Goal: Transaction & Acquisition: Purchase product/service

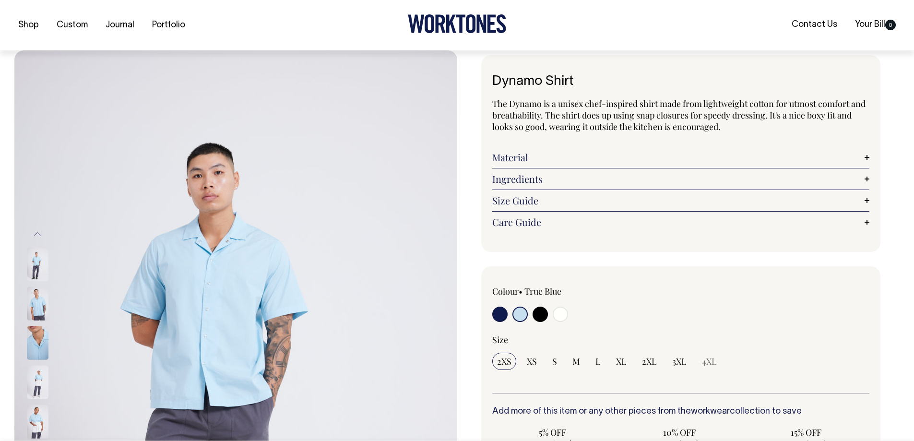
select select "True Blue"
click at [496, 318] on input "radio" at bounding box center [499, 313] width 15 height 15
radio input "true"
select select "Dark Navy"
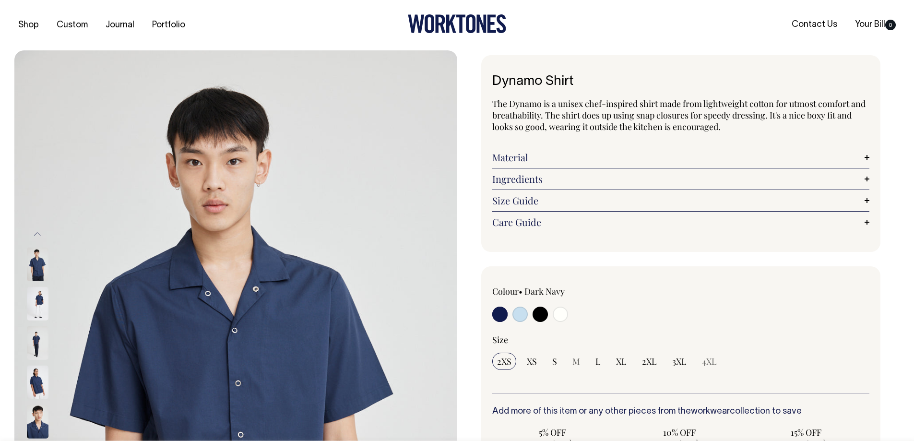
click at [501, 318] on input "radio" at bounding box center [499, 313] width 15 height 15
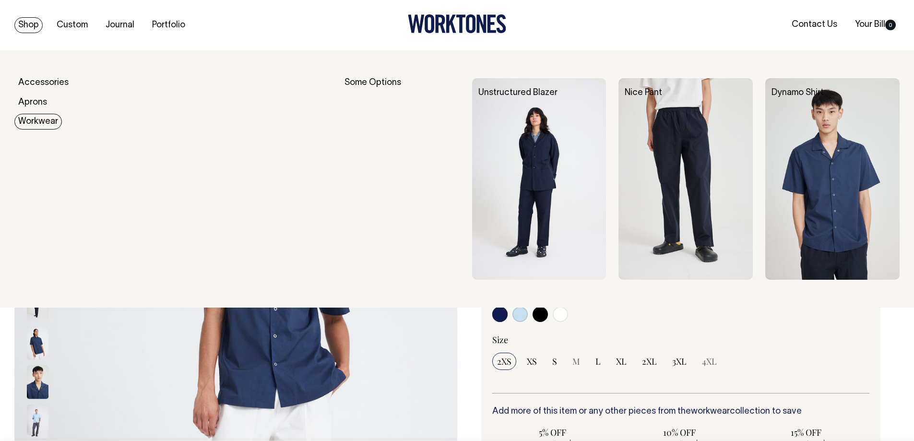
click at [31, 118] on link "Workwear" at bounding box center [37, 122] width 47 height 16
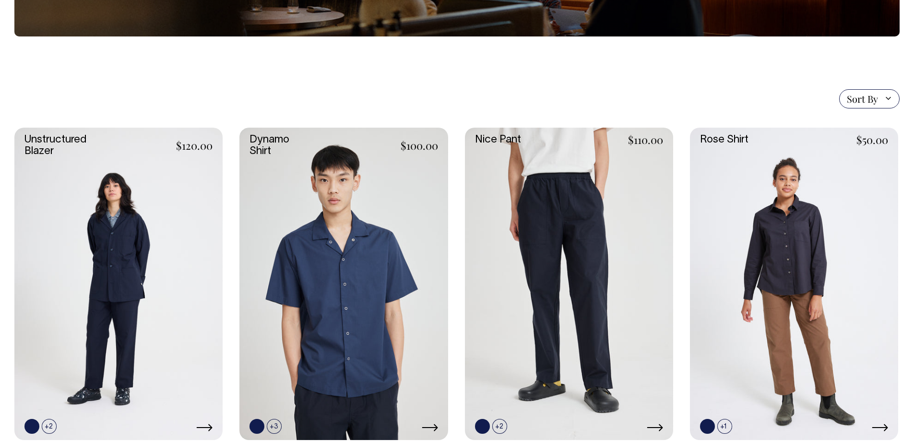
click at [418, 83] on section "Sort By Sort By Best selling Alphabetically, A-Z Alphabetically, Z-A Price, low…" at bounding box center [456, 419] width 885 height 766
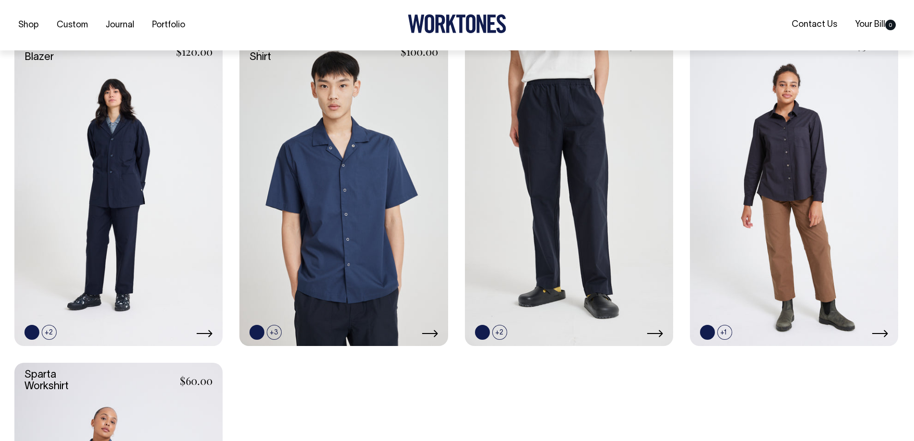
scroll to position [288, 0]
click at [377, 109] on link at bounding box center [343, 189] width 208 height 312
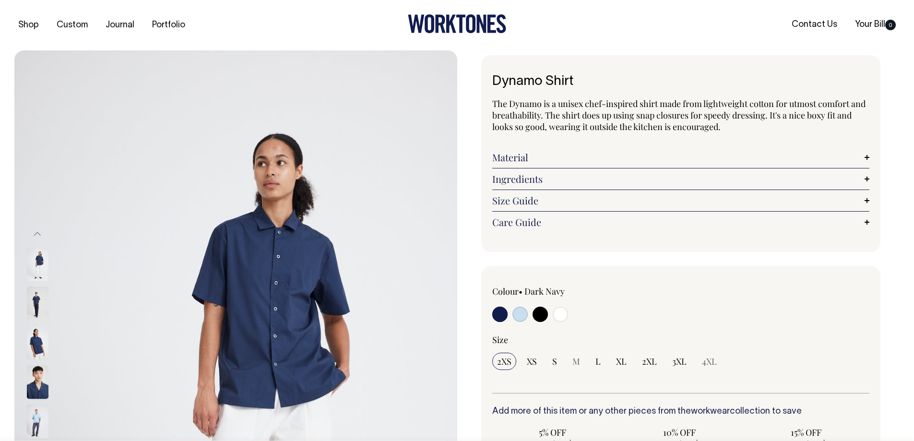
click at [501, 310] on input "radio" at bounding box center [499, 313] width 15 height 15
click at [503, 315] on input "radio" at bounding box center [499, 313] width 15 height 15
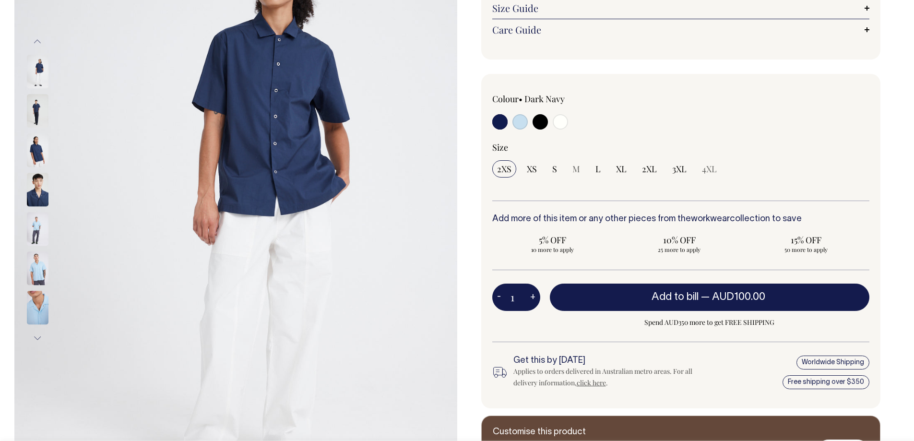
scroll to position [192, 0]
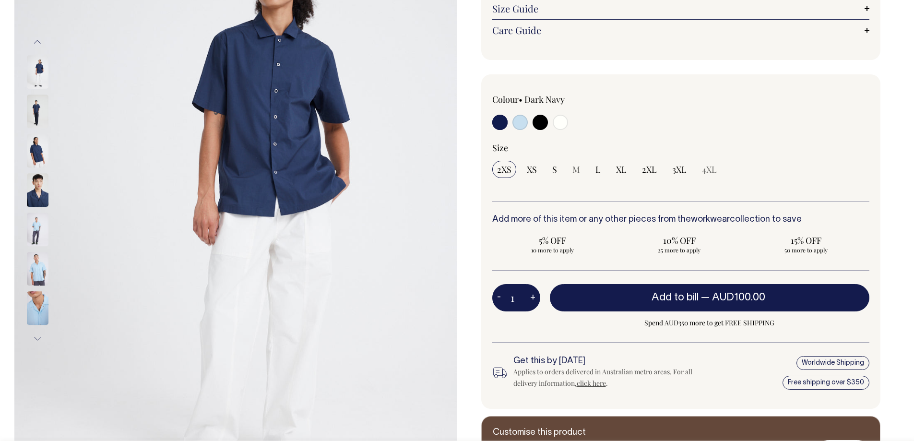
click at [499, 121] on input "radio" at bounding box center [499, 122] width 15 height 15
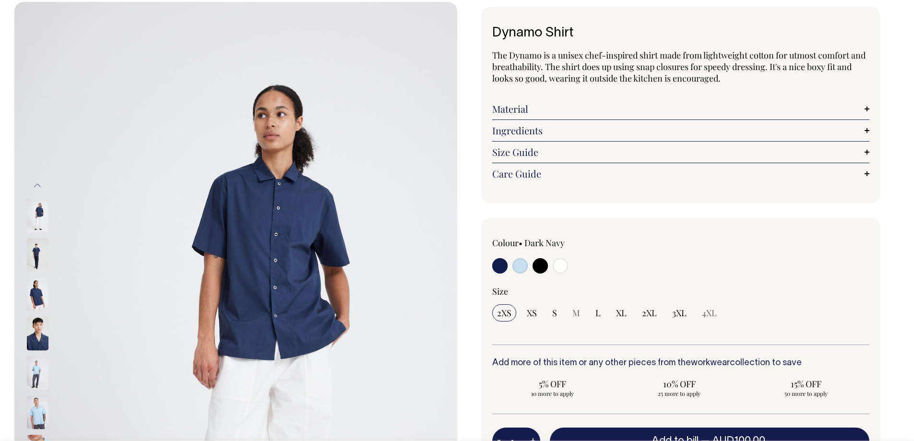
scroll to position [48, 0]
click at [36, 341] on img at bounding box center [38, 335] width 22 height 34
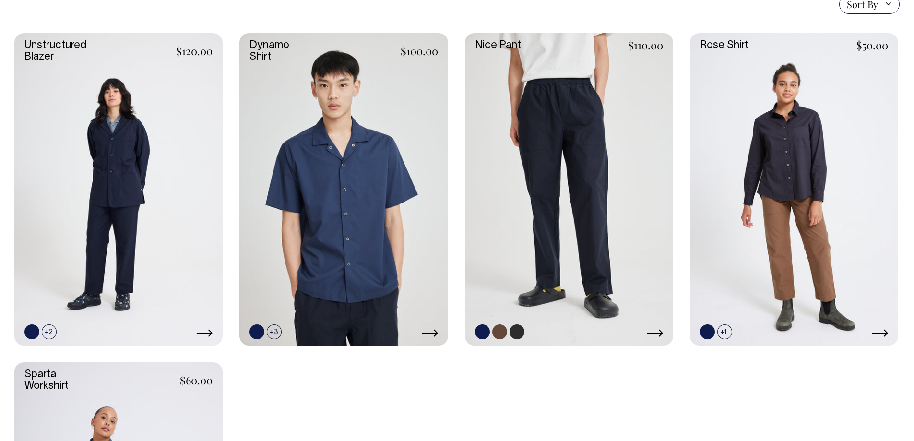
click at [481, 330] on link at bounding box center [482, 331] width 15 height 15
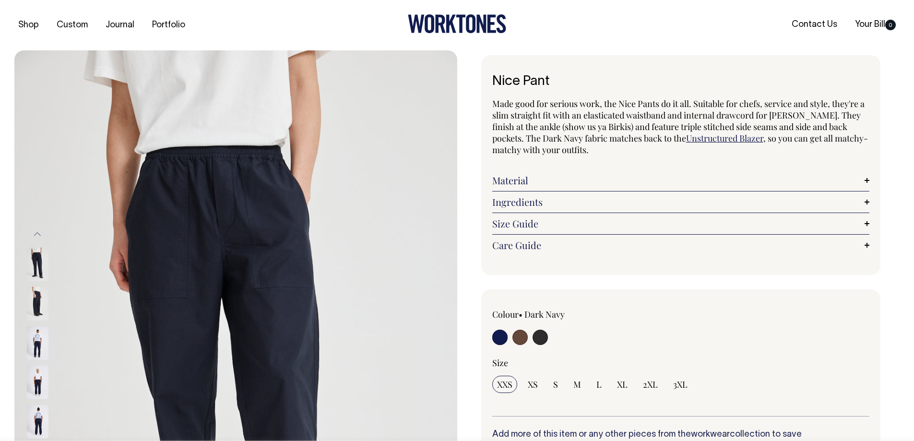
radio input "true"
click at [497, 333] on input "radio" at bounding box center [499, 337] width 15 height 15
click at [521, 335] on input "radio" at bounding box center [519, 337] width 15 height 15
radio input "true"
radio input "false"
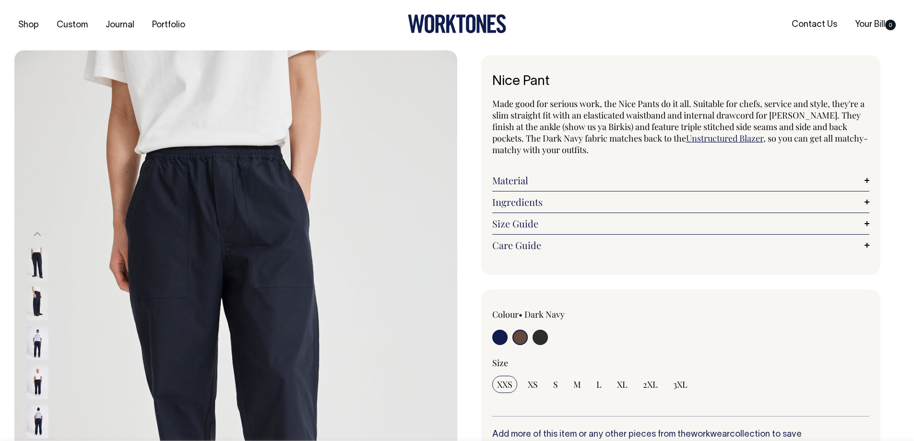
radio input "true"
select select "Chocolate"
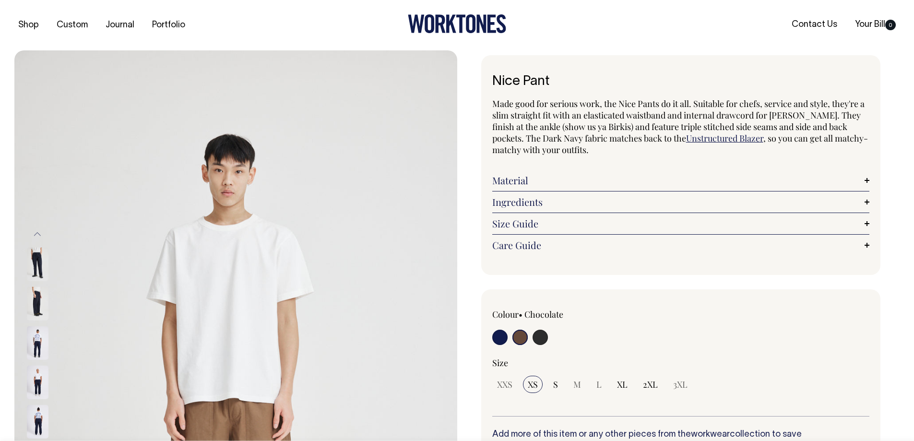
click at [538, 335] on input "radio" at bounding box center [539, 337] width 15 height 15
radio input "true"
select select "Charcoal"
click at [500, 333] on input "radio" at bounding box center [499, 337] width 15 height 15
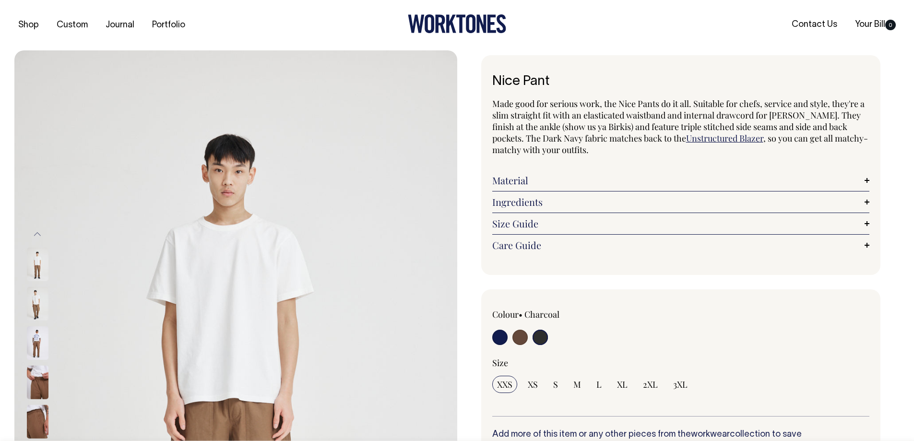
radio input "true"
select select "Dark Navy"
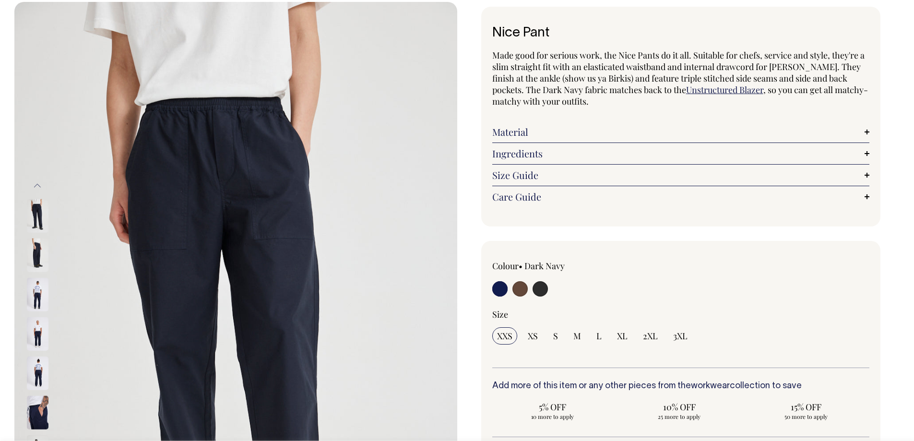
scroll to position [48, 0]
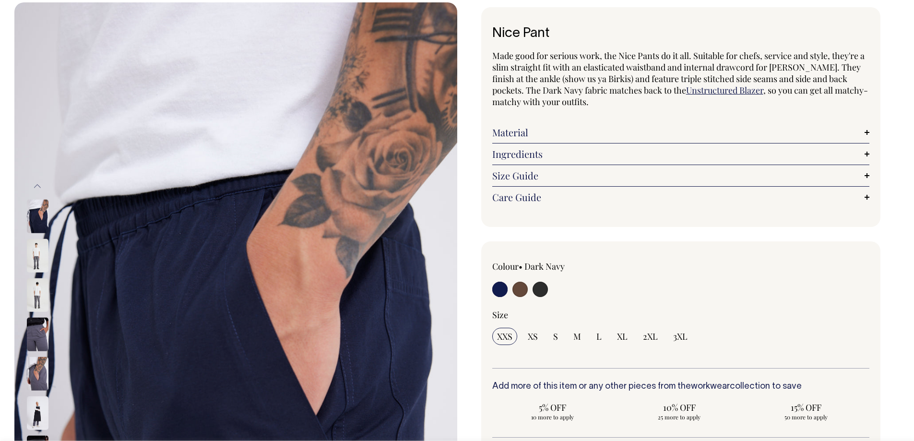
click at [41, 361] on img at bounding box center [38, 374] width 22 height 34
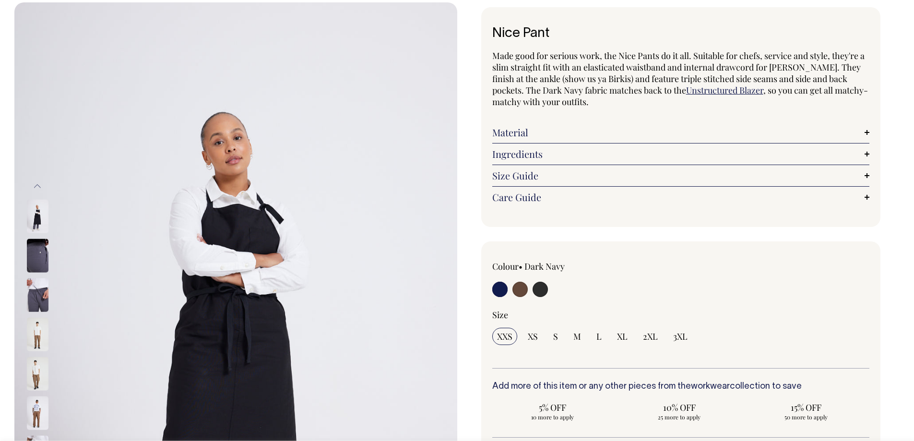
click at [46, 330] on img at bounding box center [38, 335] width 22 height 34
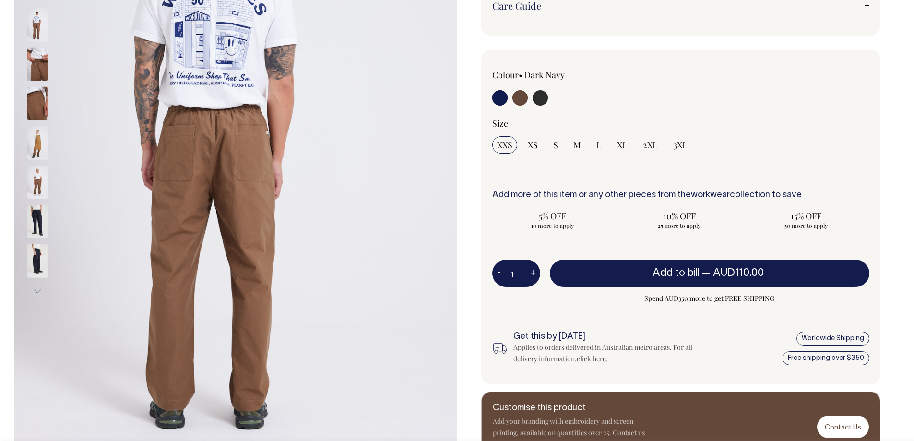
scroll to position [240, 0]
click at [34, 287] on button "Next" at bounding box center [37, 291] width 14 height 22
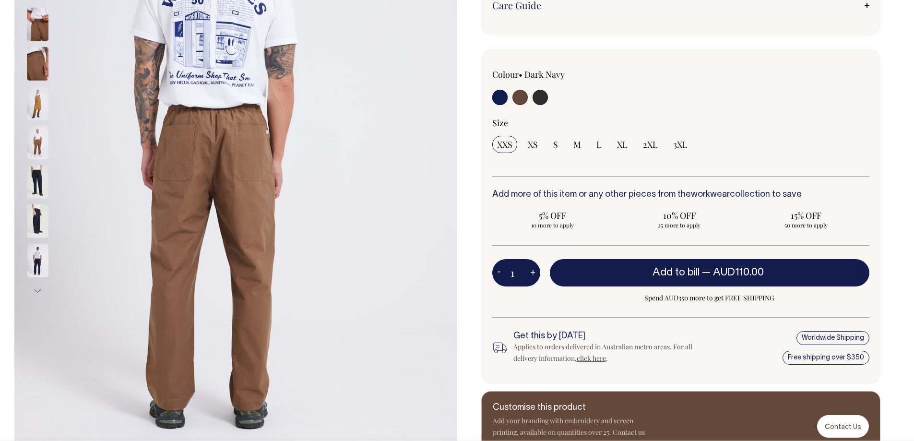
click at [38, 287] on button "Next" at bounding box center [37, 291] width 14 height 22
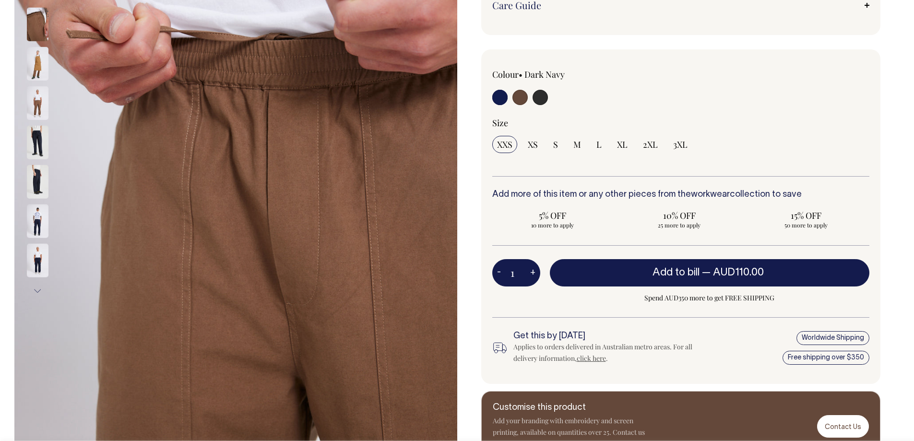
click at [38, 287] on button "Next" at bounding box center [37, 291] width 14 height 22
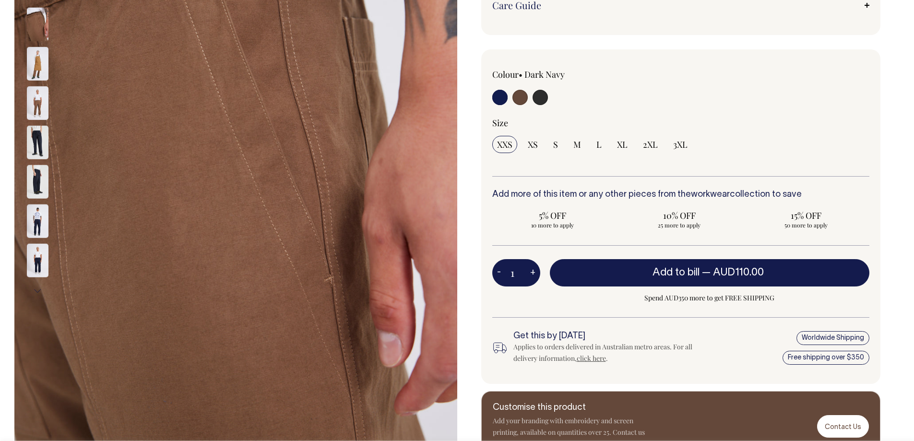
click at [38, 287] on button "Next" at bounding box center [37, 291] width 14 height 22
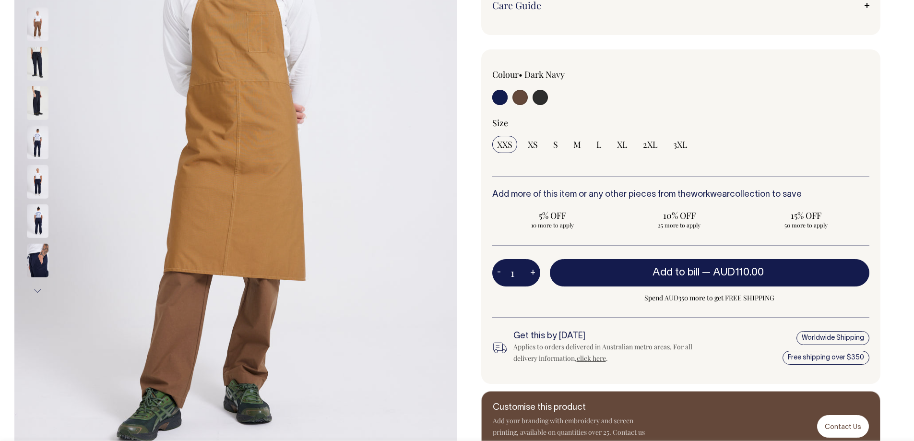
click at [38, 287] on button "Next" at bounding box center [37, 291] width 14 height 22
click at [39, 286] on button "Next" at bounding box center [37, 291] width 14 height 22
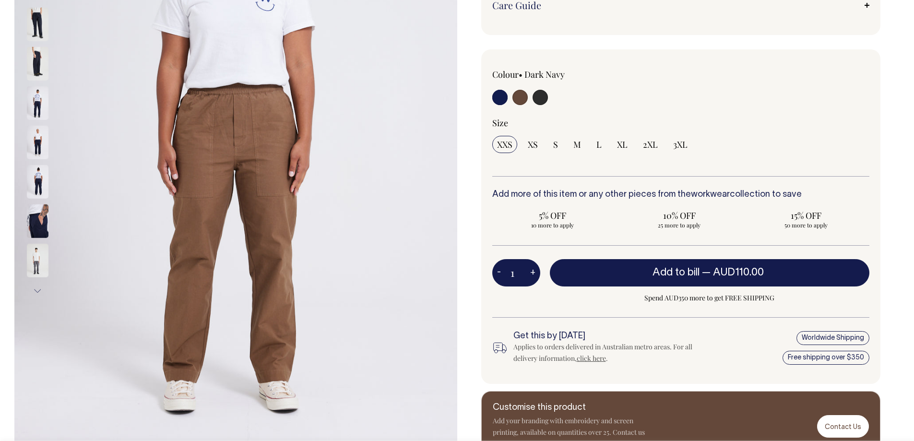
click at [39, 286] on button "Next" at bounding box center [37, 291] width 14 height 22
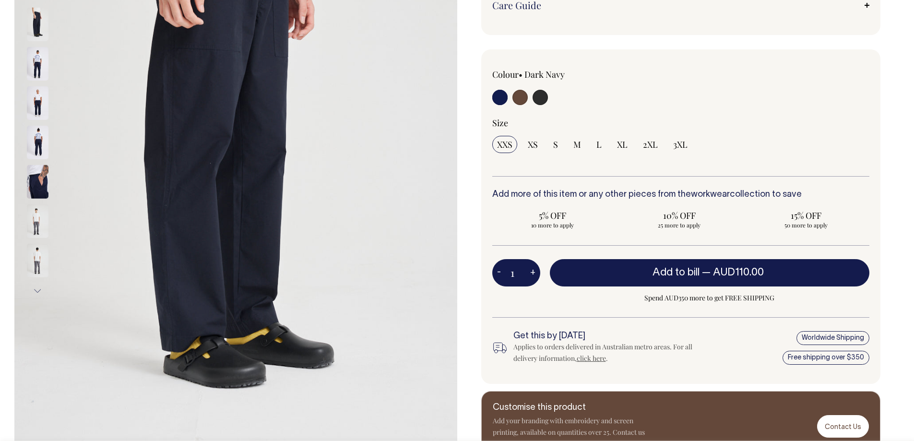
click at [35, 178] on img at bounding box center [38, 182] width 22 height 34
click at [45, 232] on img at bounding box center [38, 221] width 22 height 34
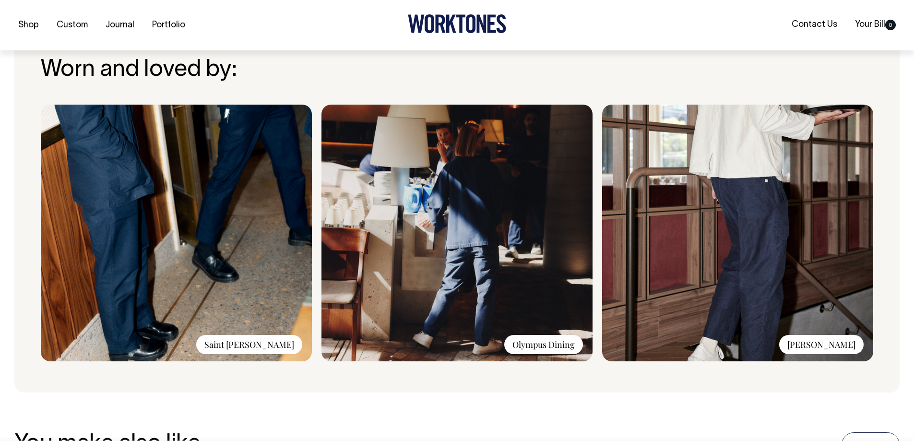
scroll to position [719, 0]
click at [808, 322] on img at bounding box center [737, 232] width 271 height 257
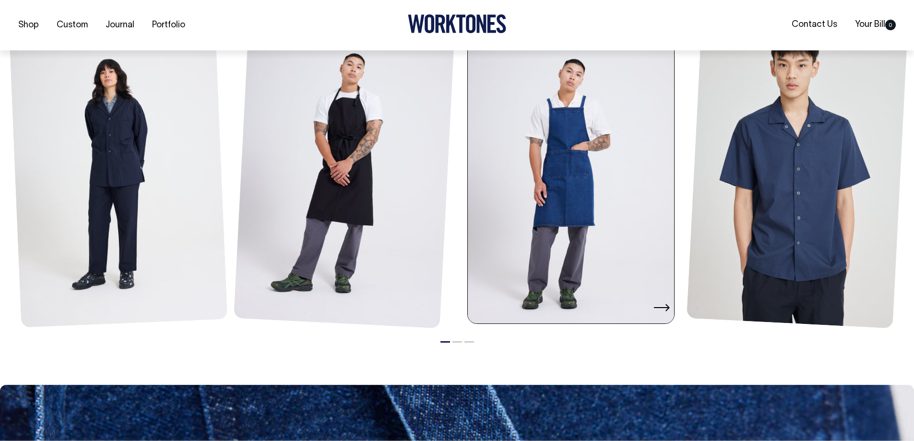
scroll to position [1199, 0]
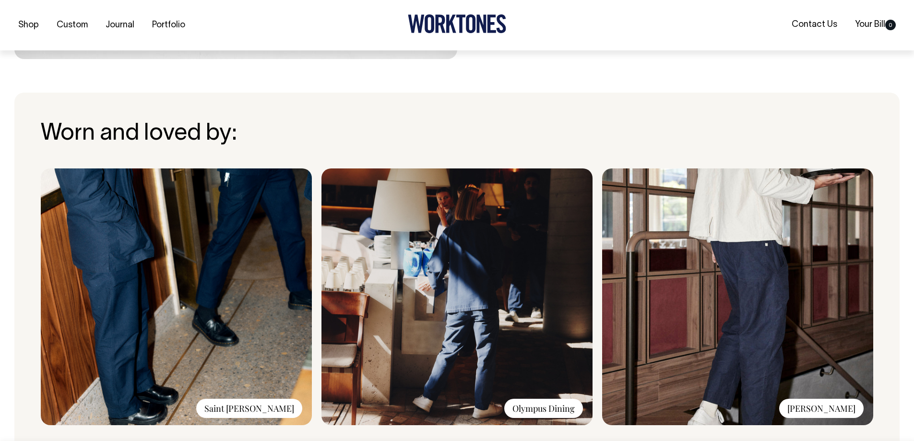
click at [124, 304] on img at bounding box center [176, 296] width 271 height 257
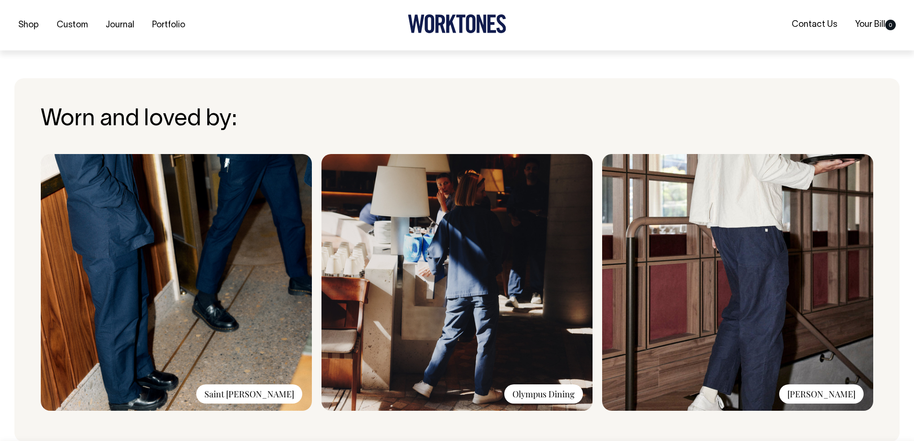
click at [124, 304] on img at bounding box center [176, 282] width 271 height 257
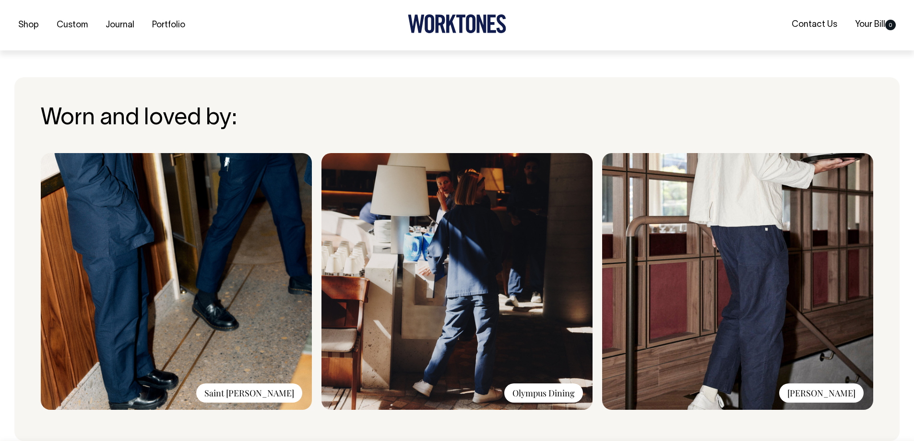
click at [124, 304] on img at bounding box center [176, 281] width 271 height 257
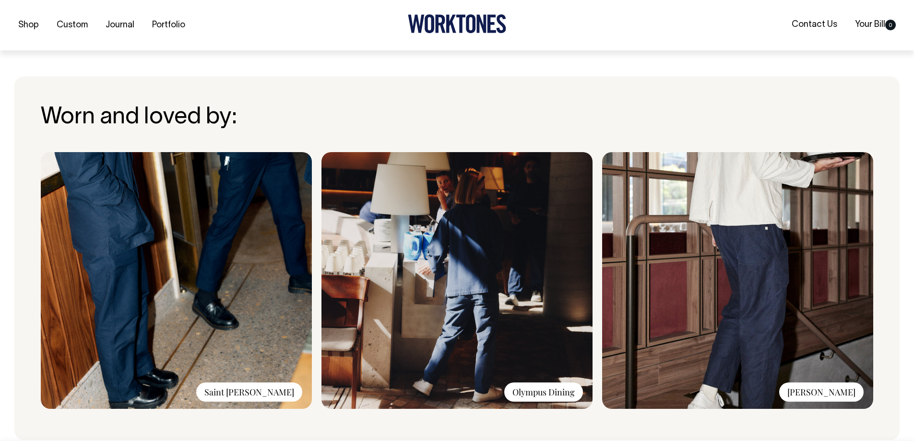
click at [124, 304] on img at bounding box center [176, 280] width 271 height 257
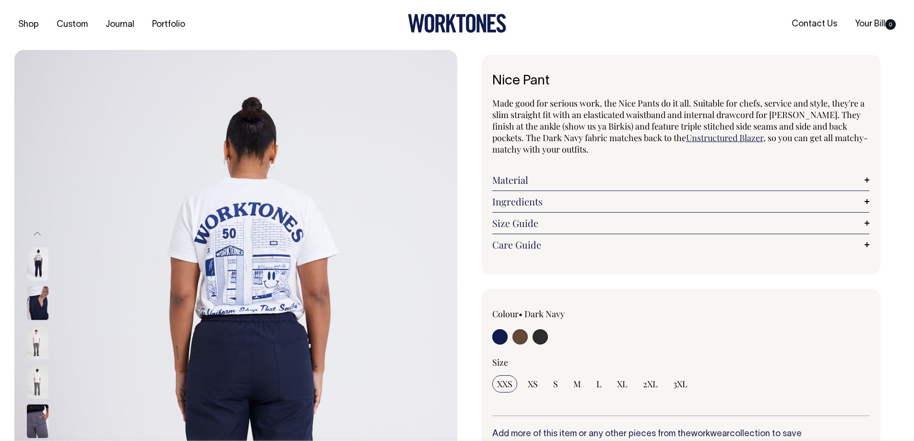
scroll to position [0, 0]
